Goal: Task Accomplishment & Management: Manage account settings

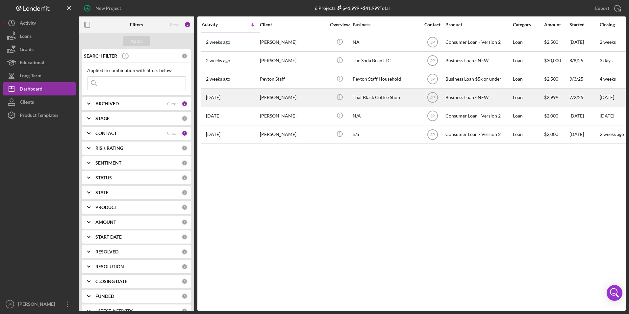
click at [298, 95] on div "[PERSON_NAME]" at bounding box center [293, 97] width 66 height 17
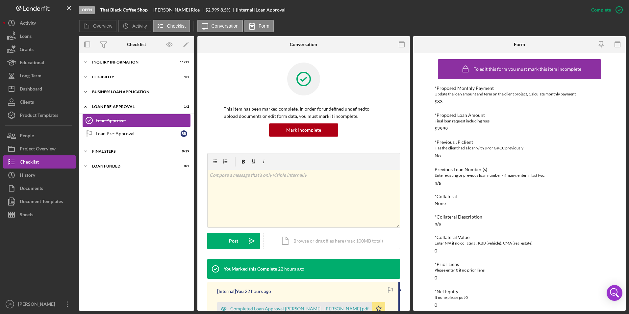
click at [107, 90] on div "BUSINESS LOAN APPLICATION" at bounding box center [139, 92] width 94 height 4
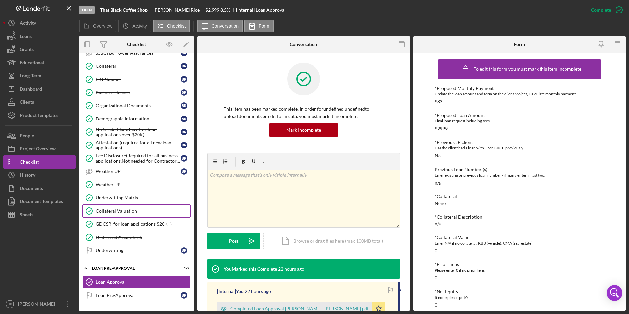
scroll to position [225, 0]
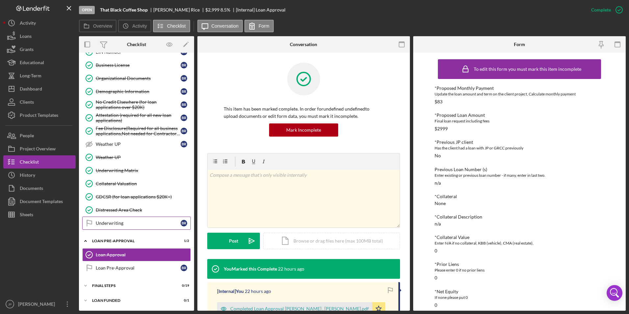
click at [113, 225] on div "Underwriting" at bounding box center [138, 223] width 85 height 5
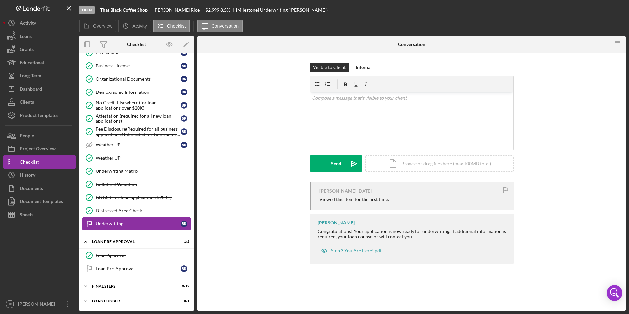
scroll to position [225, 0]
click at [603, 9] on div "Mark Complete" at bounding box center [595, 9] width 32 height 13
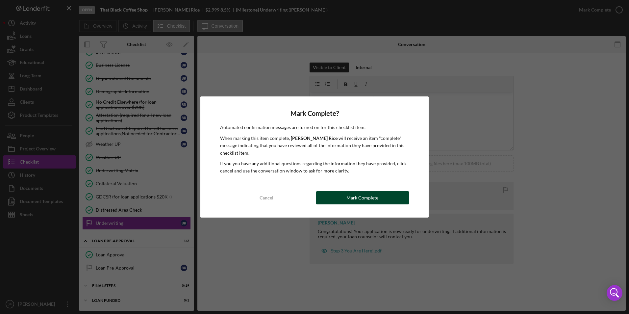
click at [373, 197] on div "Mark Complete" at bounding box center [363, 197] width 32 height 13
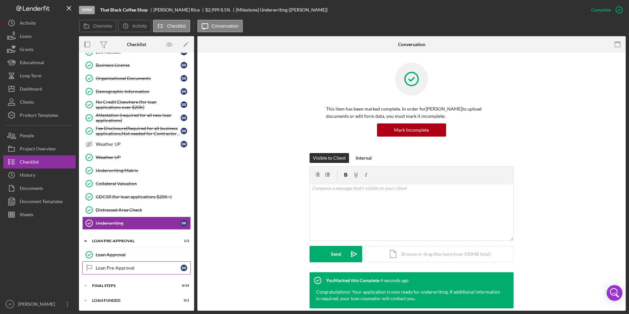
click at [138, 266] on div "Loan Pre-Approval" at bounding box center [138, 267] width 85 height 5
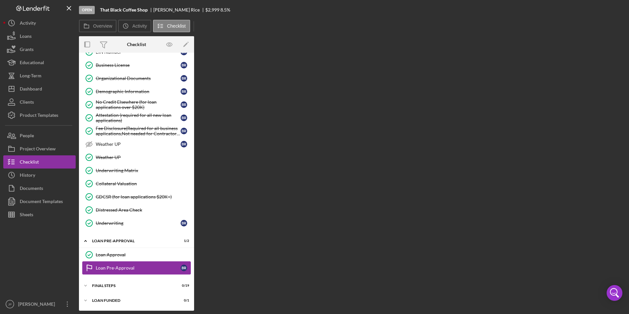
scroll to position [225, 0]
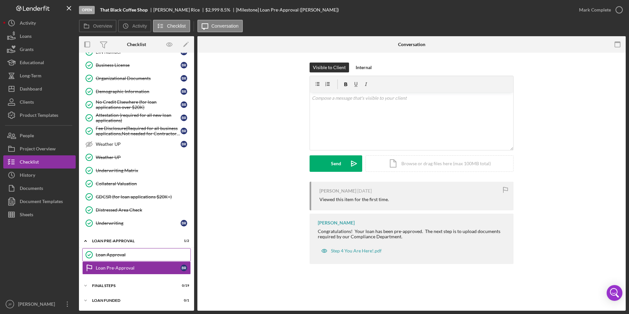
click at [139, 254] on div "Loan Approval" at bounding box center [143, 254] width 95 height 5
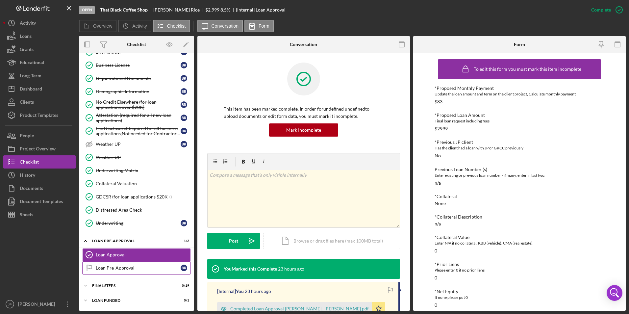
click at [139, 270] on div "Loan Pre-Approval" at bounding box center [138, 267] width 85 height 5
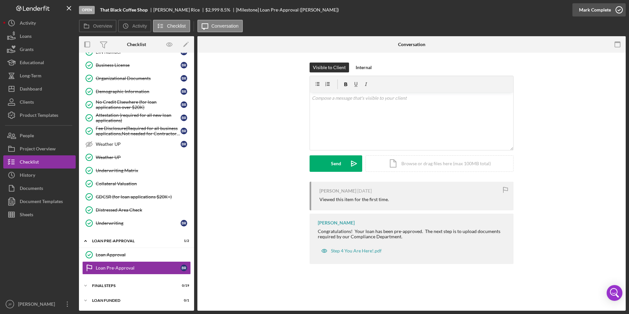
click at [598, 10] on div "Mark Complete" at bounding box center [595, 9] width 32 height 13
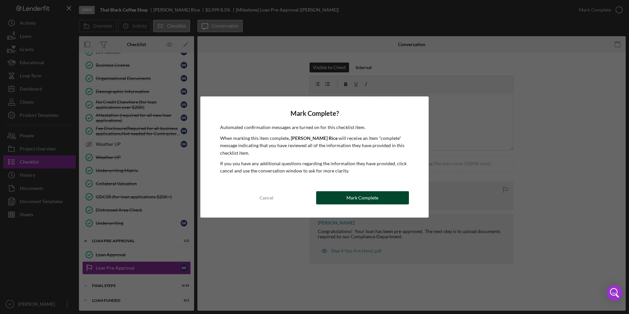
click at [375, 200] on div "Mark Complete" at bounding box center [363, 197] width 32 height 13
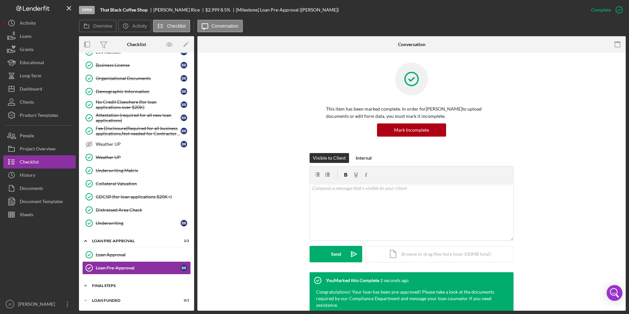
click at [83, 285] on icon "Icon/Expander" at bounding box center [85, 285] width 13 height 13
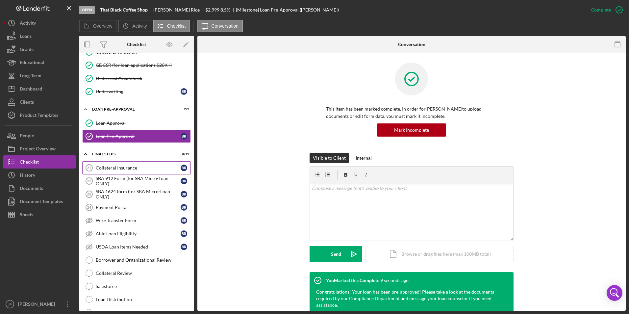
click at [153, 170] on div "Collateral Insurance" at bounding box center [138, 167] width 85 height 5
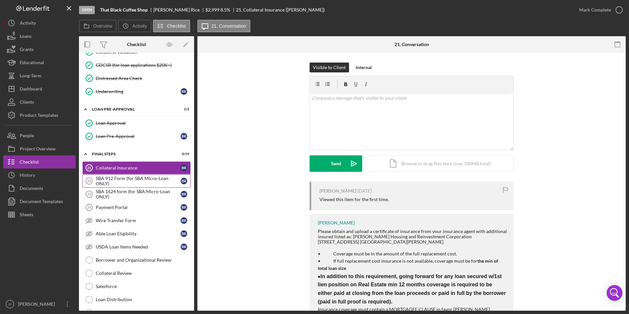
click at [152, 178] on div "SBA 912 Form (for SBA Micro-Loan ONLY)" at bounding box center [138, 181] width 85 height 11
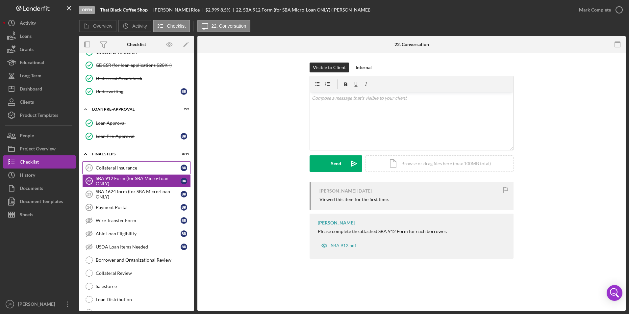
click at [153, 169] on div "Collateral Insurance" at bounding box center [138, 167] width 85 height 5
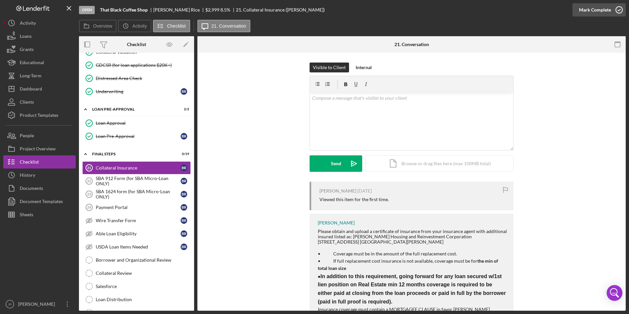
click at [598, 12] on div "Mark Complete" at bounding box center [595, 9] width 32 height 13
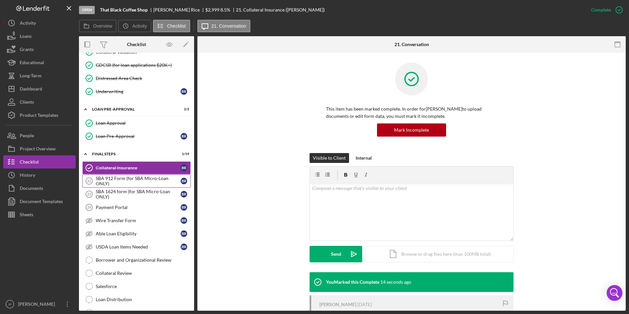
click at [157, 185] on div "SBA 912 Form (for SBA Micro-Loan ONLY)" at bounding box center [138, 181] width 85 height 11
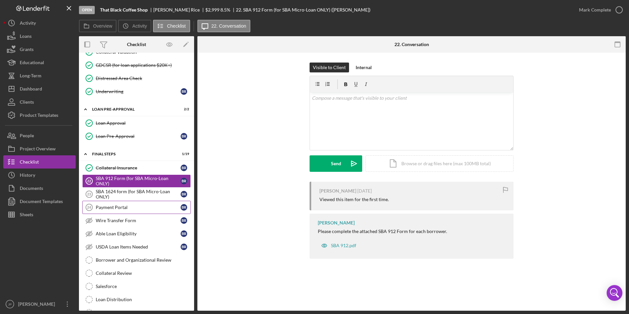
click at [139, 210] on div "Payment Portal" at bounding box center [138, 207] width 85 height 5
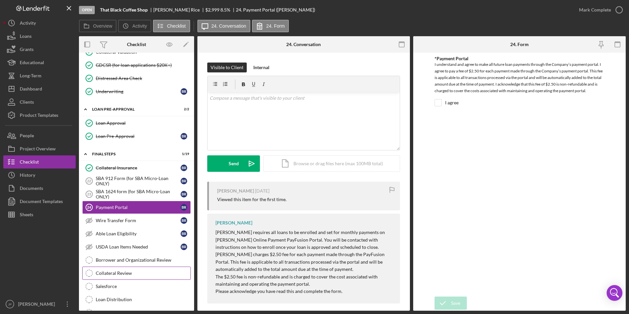
click at [133, 270] on link "Collateral Review Collateral Review" at bounding box center [136, 273] width 109 height 13
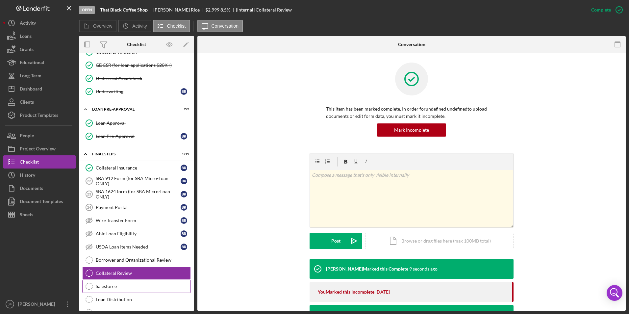
scroll to position [422, 0]
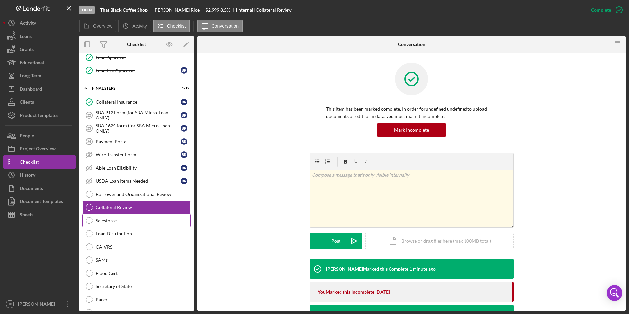
click at [130, 219] on div "Salesforce" at bounding box center [143, 220] width 95 height 5
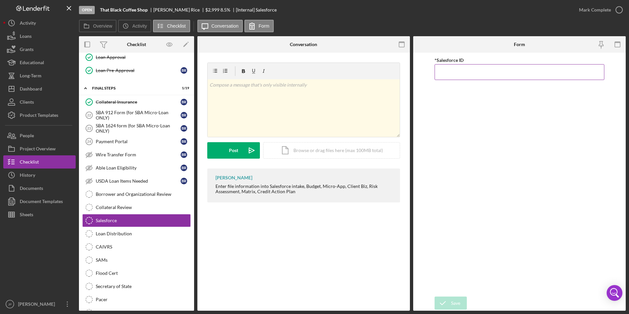
click at [483, 75] on input "*Salesforce ID" at bounding box center [520, 72] width 170 height 16
paste input "a0wPC000001wavNYAQ"
type input "a0wPC000001wavNYAQ"
click at [447, 303] on icon "submit" at bounding box center [443, 303] width 16 height 16
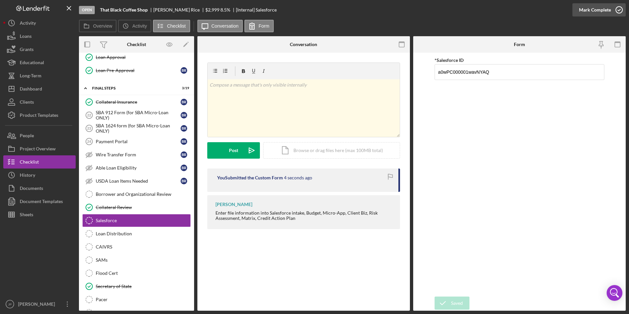
click at [611, 8] on button "Mark Complete" at bounding box center [599, 9] width 53 height 13
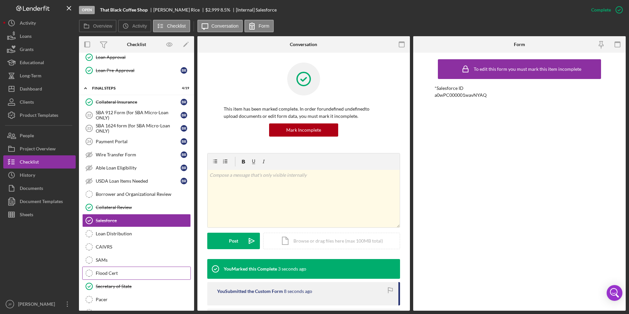
scroll to position [455, 0]
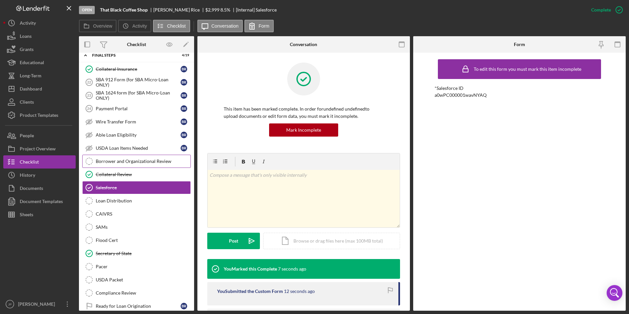
click at [136, 161] on div "Borrower and Organizational Review" at bounding box center [143, 161] width 95 height 5
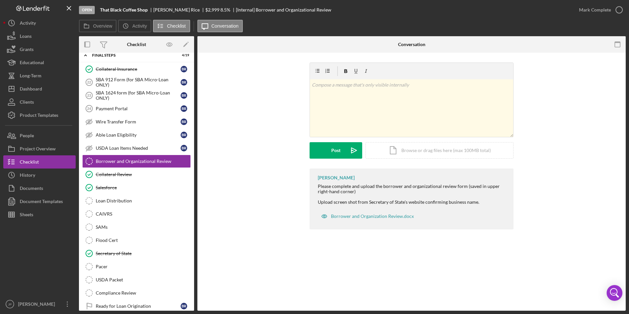
click at [62, 247] on div at bounding box center [39, 259] width 72 height 76
click at [110, 202] on div "Loan Distribution" at bounding box center [143, 200] width 95 height 5
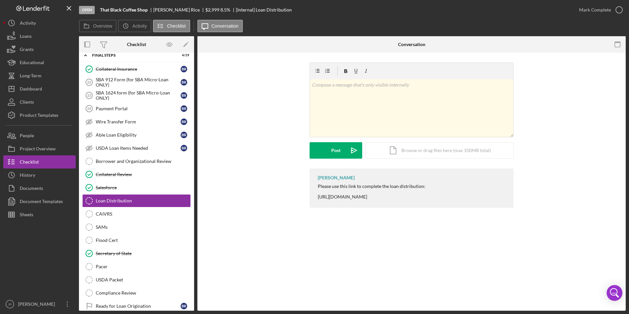
drag, startPoint x: 318, startPoint y: 197, endPoint x: 450, endPoint y: 197, distance: 132.6
click at [450, 197] on div "[PERSON_NAME] Please use this link to complete the loan distribution: [URL][DOM…" at bounding box center [412, 188] width 204 height 39
copy div "[URL][DOMAIN_NAME]"
click at [156, 161] on div "Borrower and Organizational Review" at bounding box center [143, 161] width 95 height 5
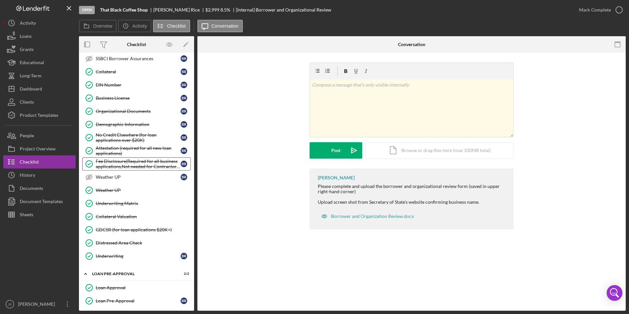
scroll to position [159, 0]
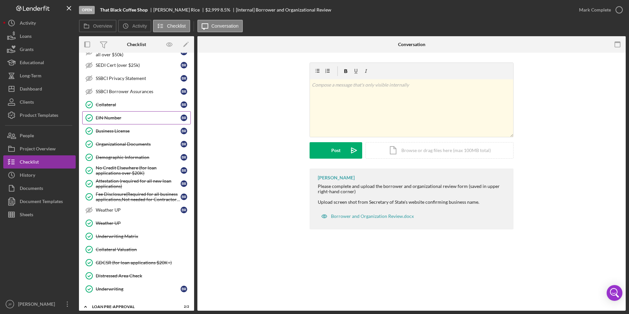
click at [118, 120] on div "EIN Number" at bounding box center [138, 117] width 85 height 5
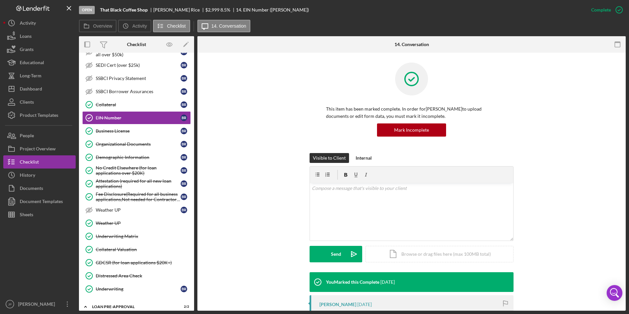
scroll to position [124, 0]
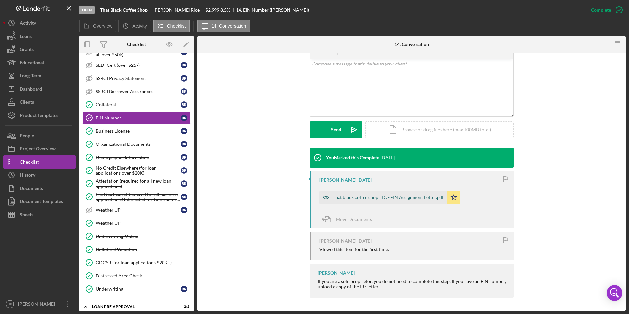
click at [369, 195] on div "That black coffee shop LLC - EIN Assignment Letter.pdf" at bounding box center [388, 197] width 111 height 5
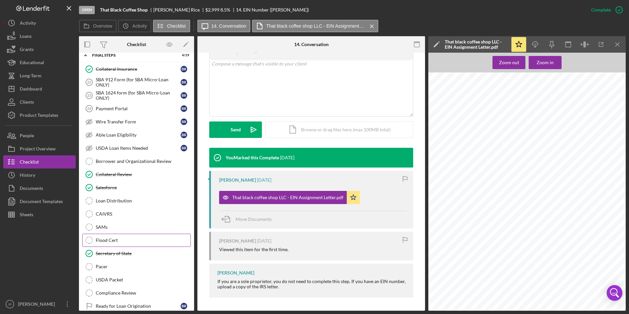
scroll to position [479, 0]
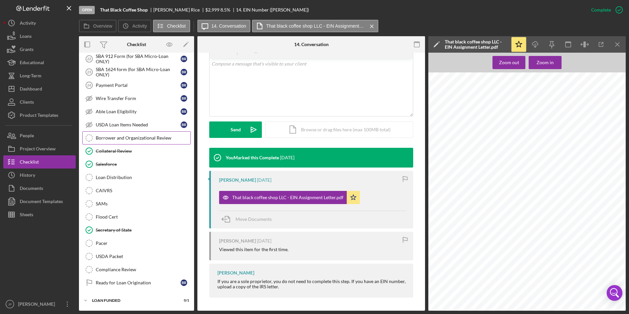
click at [132, 139] on div "Borrower and Organizational Review" at bounding box center [143, 137] width 95 height 5
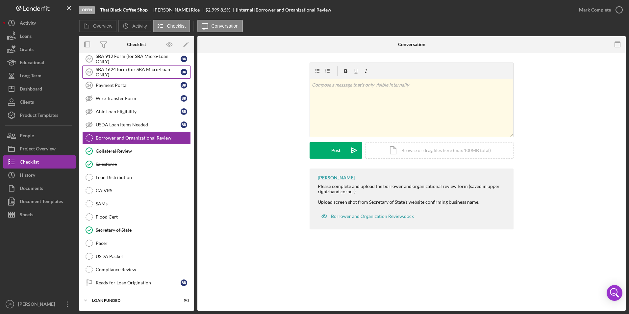
click at [113, 68] on div "SBA 1624 form (for SBA Micro-Loan ONLY)" at bounding box center [138, 72] width 85 height 11
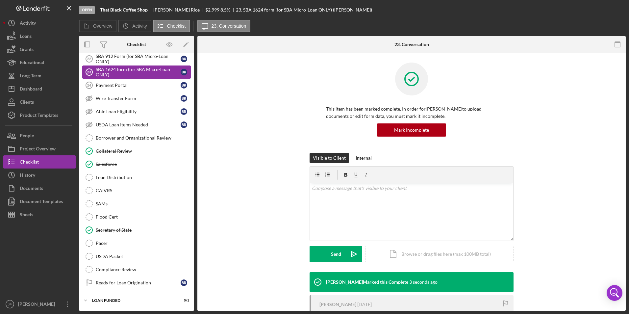
scroll to position [479, 0]
